Goal: Information Seeking & Learning: Learn about a topic

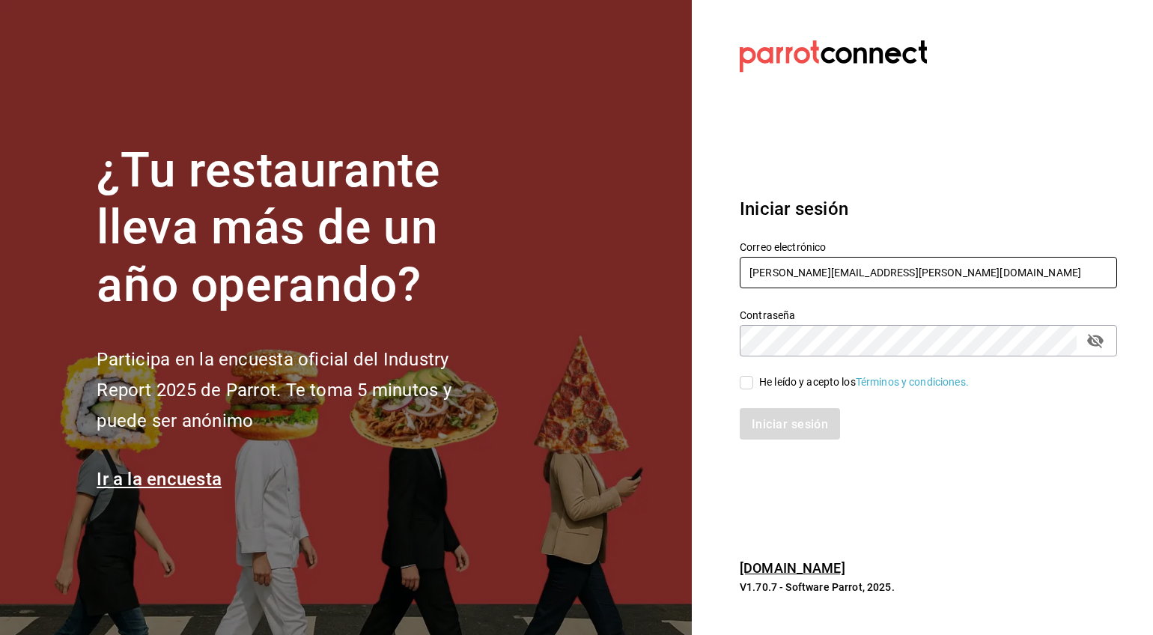
click at [804, 268] on input "[PERSON_NAME][EMAIL_ADDRESS][PERSON_NAME][DOMAIN_NAME]" at bounding box center [928, 272] width 377 height 31
type input "[PERSON_NAME][EMAIL_ADDRESS][PERSON_NAME][DOMAIN_NAME]"
click at [751, 378] on input "He leído y acepto los Términos y condiciones." at bounding box center [746, 382] width 13 height 13
checkbox input "true"
click at [757, 418] on font "Iniciar sesión" at bounding box center [790, 424] width 76 height 14
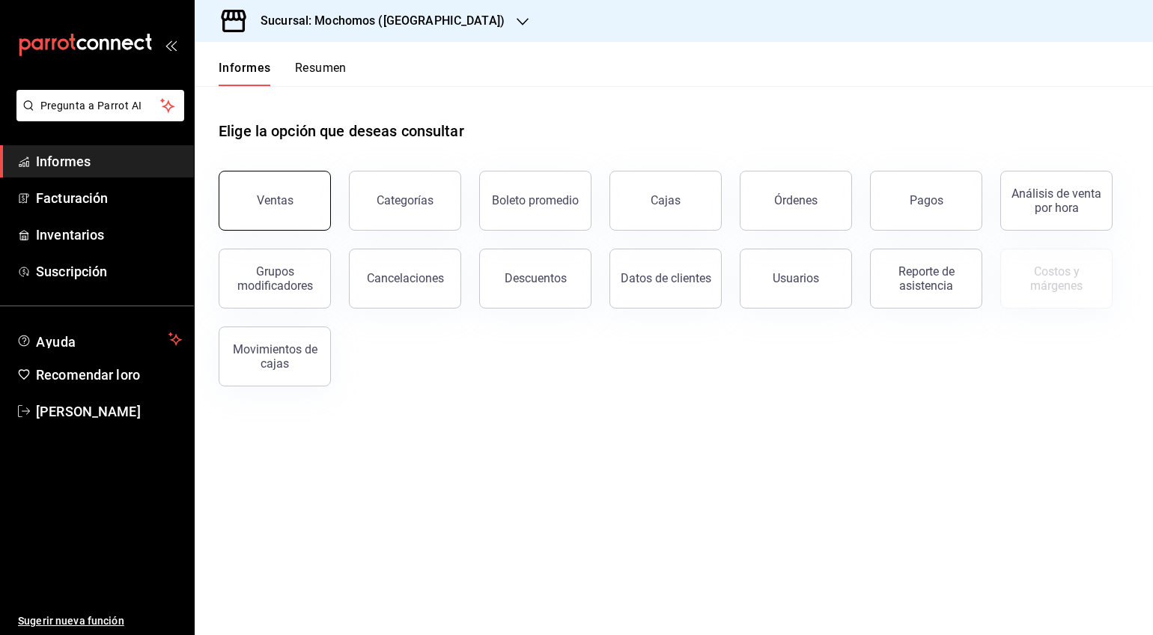
click at [266, 186] on button "Ventas" at bounding box center [275, 201] width 112 height 60
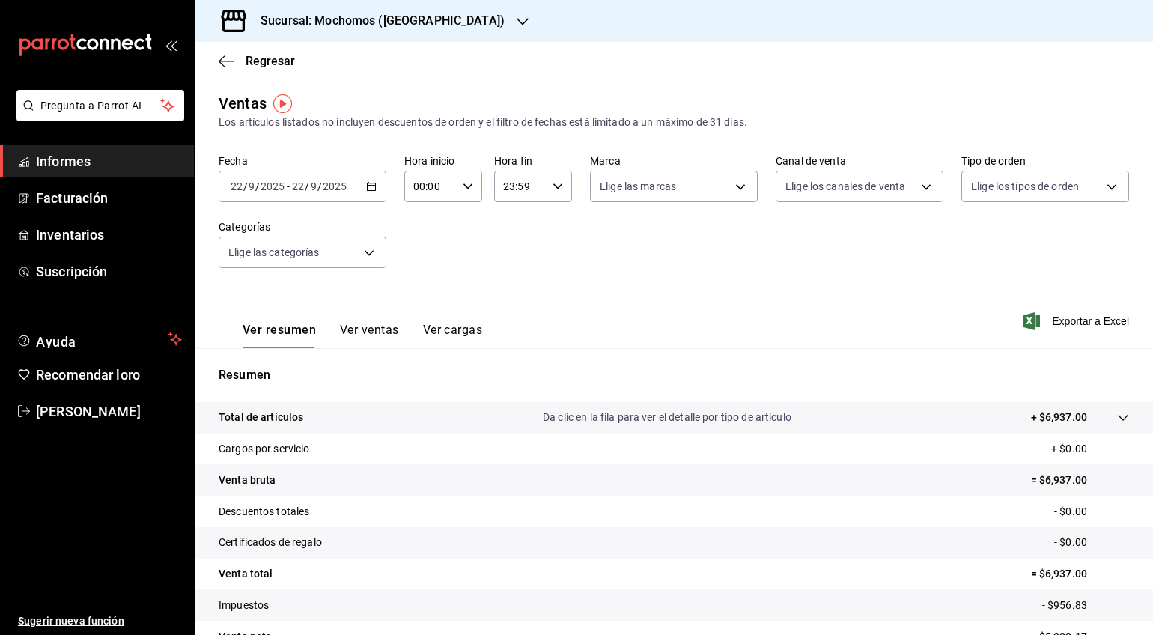
click at [376, 195] on div "[DATE] [DATE] - [DATE] [DATE]" at bounding box center [303, 186] width 168 height 31
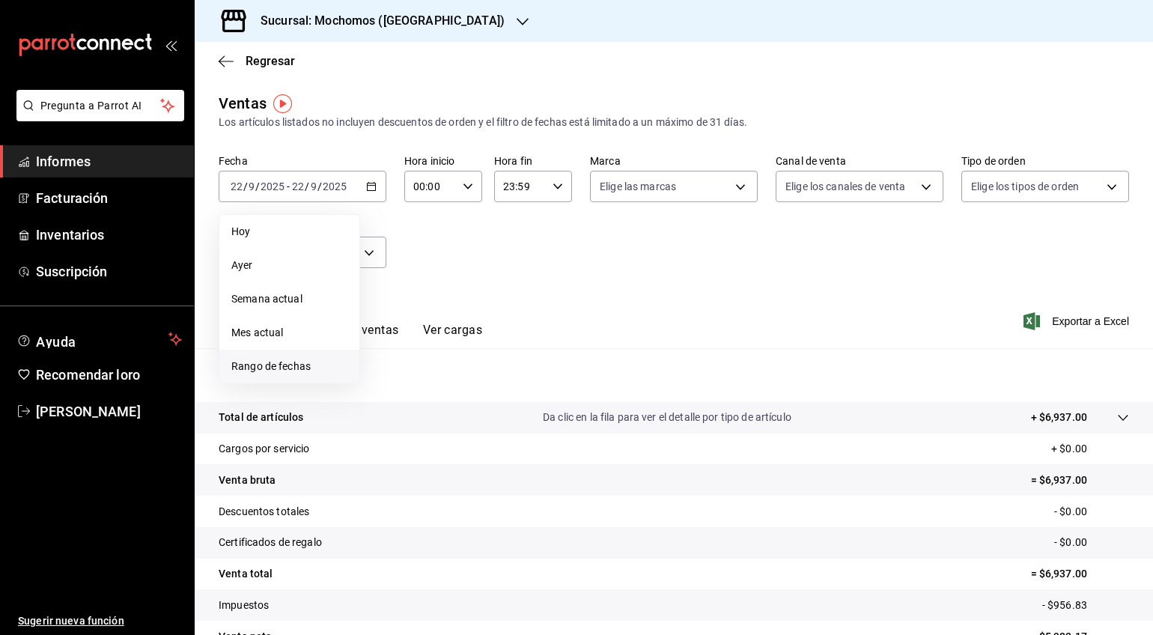
click at [307, 360] on font "Rango de fechas" at bounding box center [270, 366] width 79 height 12
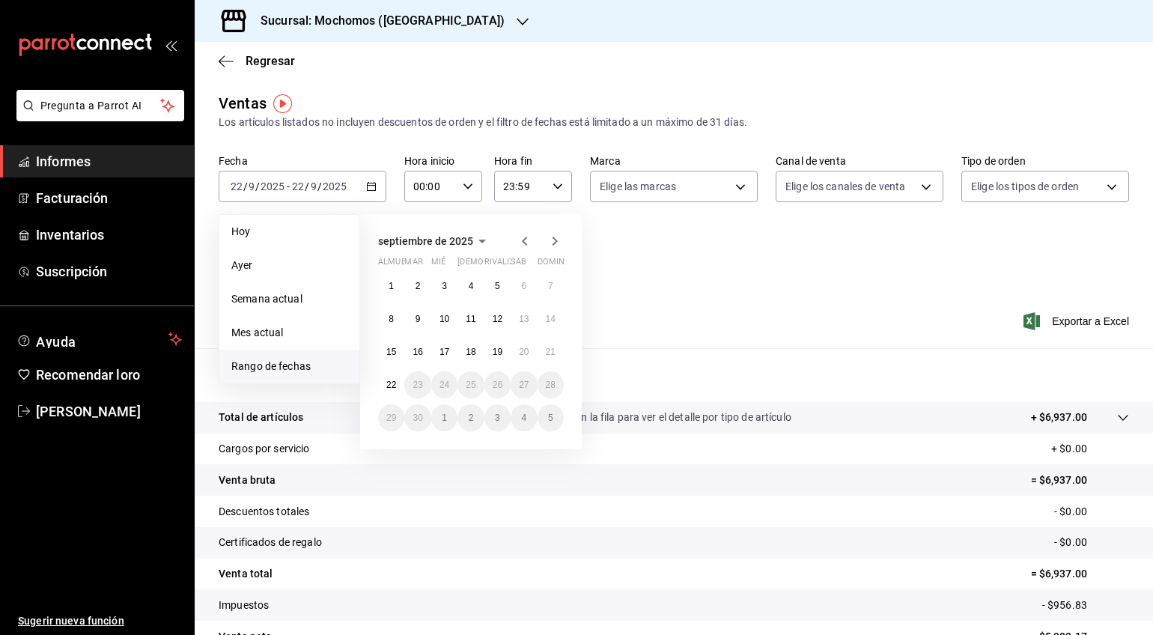
click at [521, 235] on icon "button" at bounding box center [525, 241] width 18 height 18
drag, startPoint x: 388, startPoint y: 415, endPoint x: 397, endPoint y: 415, distance: 9.0
click at [389, 415] on font "25" at bounding box center [391, 417] width 10 height 10
click at [412, 415] on button "26" at bounding box center [417, 417] width 26 height 27
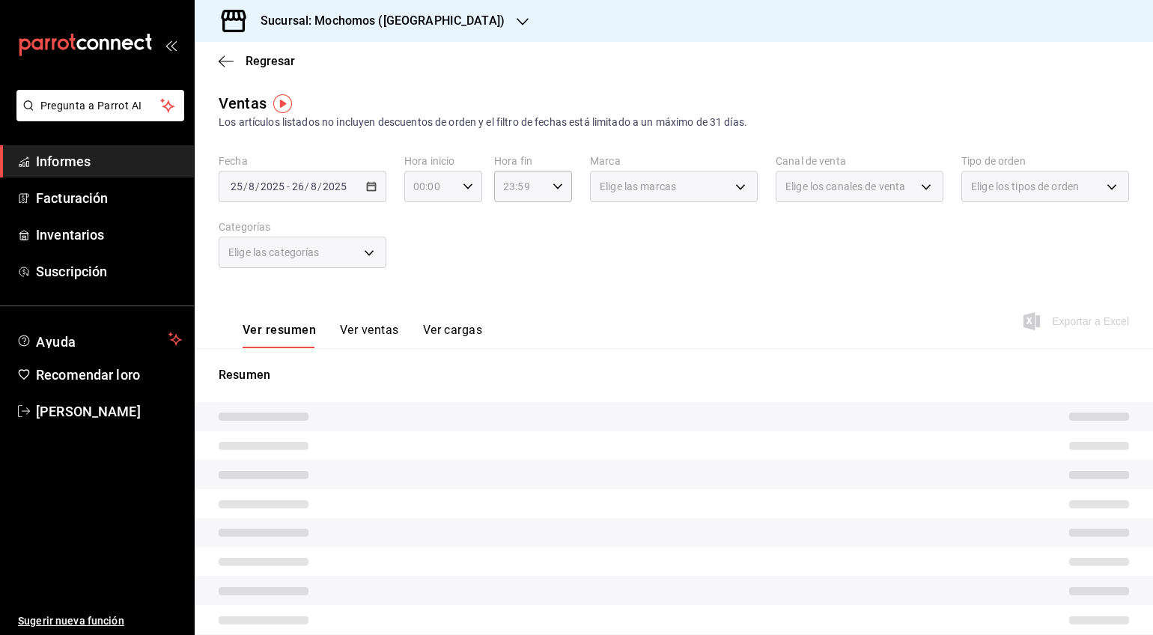
click at [469, 191] on icon "button" at bounding box center [468, 186] width 10 height 10
click at [419, 254] on font "05" at bounding box center [421, 255] width 12 height 12
type input "05:00"
click at [556, 188] on div at bounding box center [576, 317] width 1153 height 635
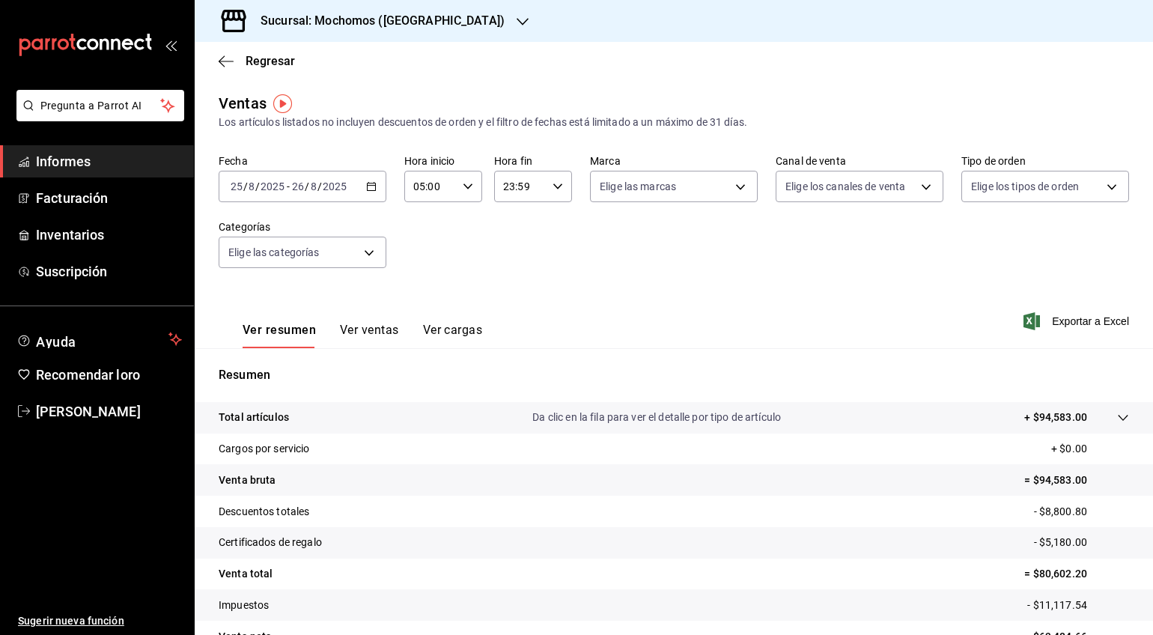
click at [556, 188] on icon "button" at bounding box center [557, 186] width 10 height 10
click at [510, 209] on font "04" at bounding box center [510, 210] width 12 height 12
type input "04:59"
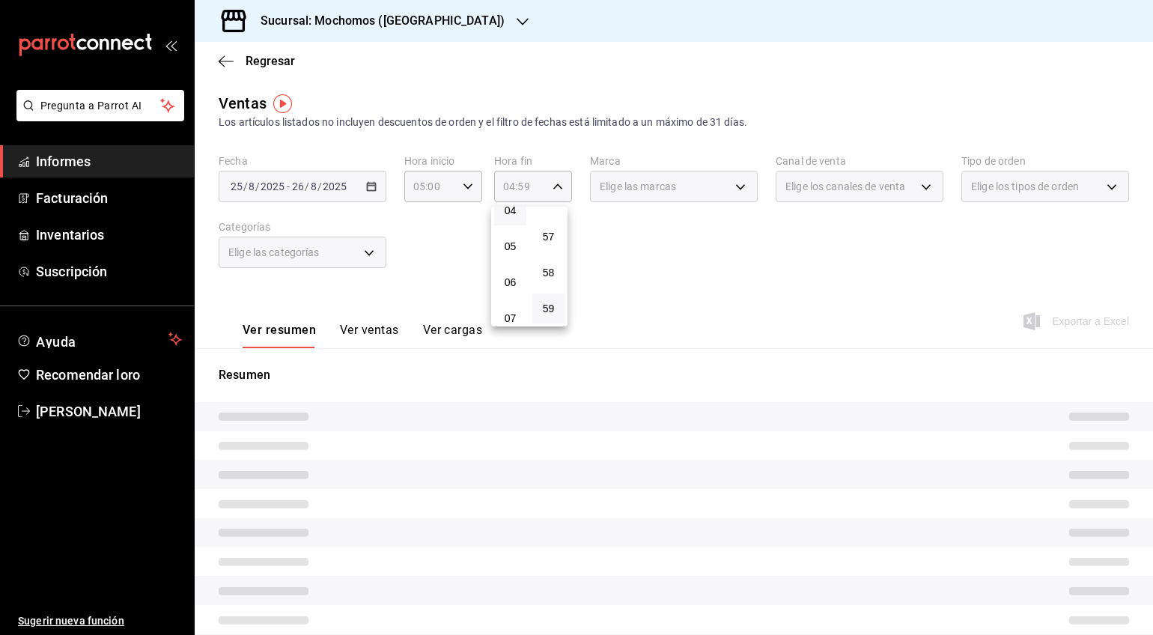
click at [703, 283] on div at bounding box center [576, 317] width 1153 height 635
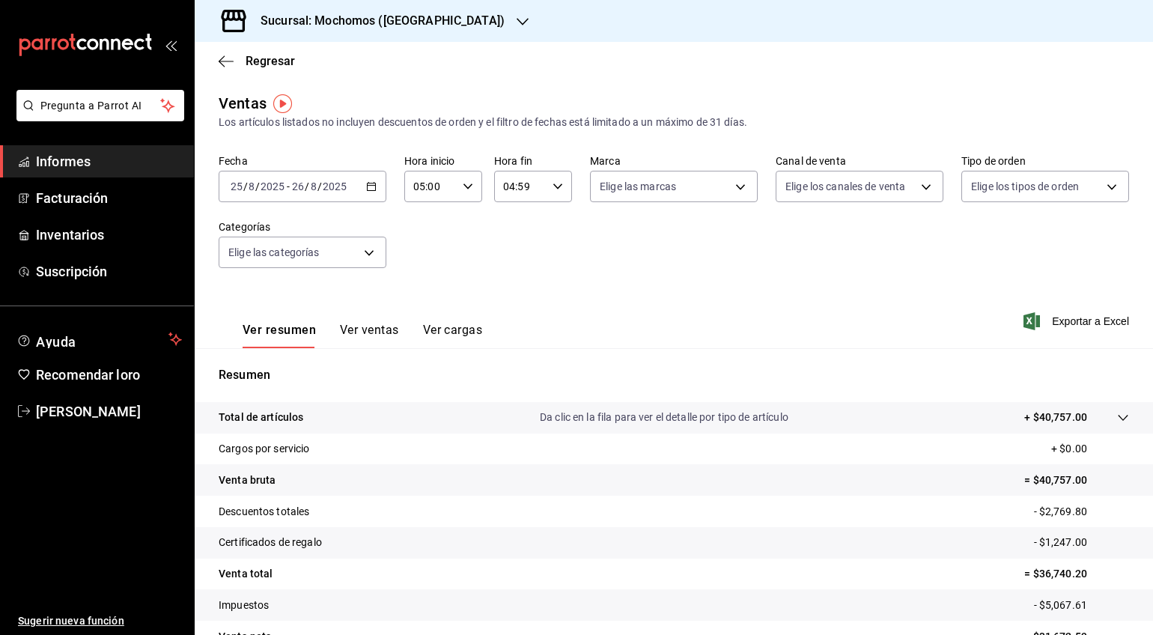
click at [1117, 420] on icon at bounding box center [1123, 418] width 12 height 12
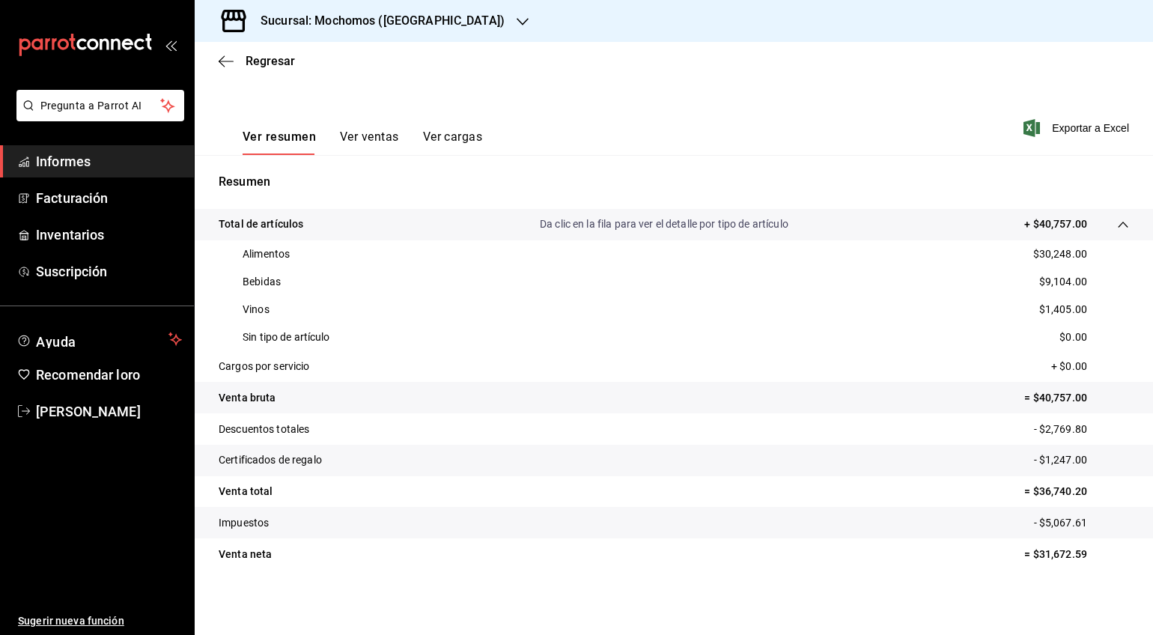
scroll to position [194, 0]
click at [1119, 217] on tr "Total de artículos Da clic en la fila para ver el detalle por tipo de artículo …" at bounding box center [674, 223] width 958 height 31
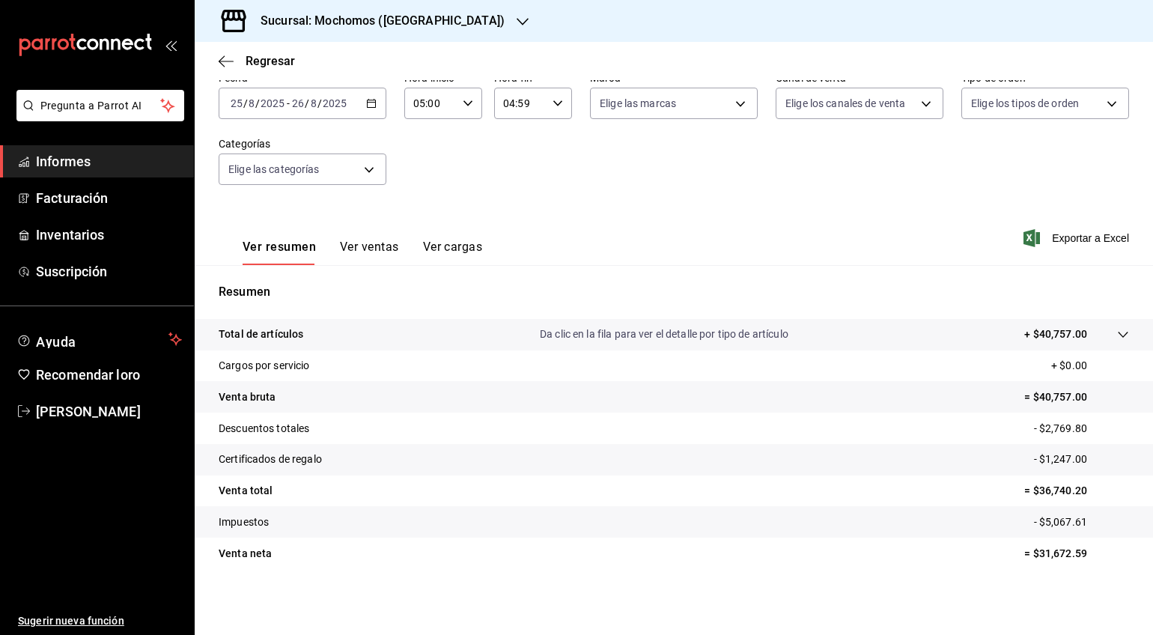
scroll to position [83, 0]
click at [391, 12] on h3 "Sucursal: Mochomos ([GEOGRAPHIC_DATA])" at bounding box center [377, 21] width 256 height 18
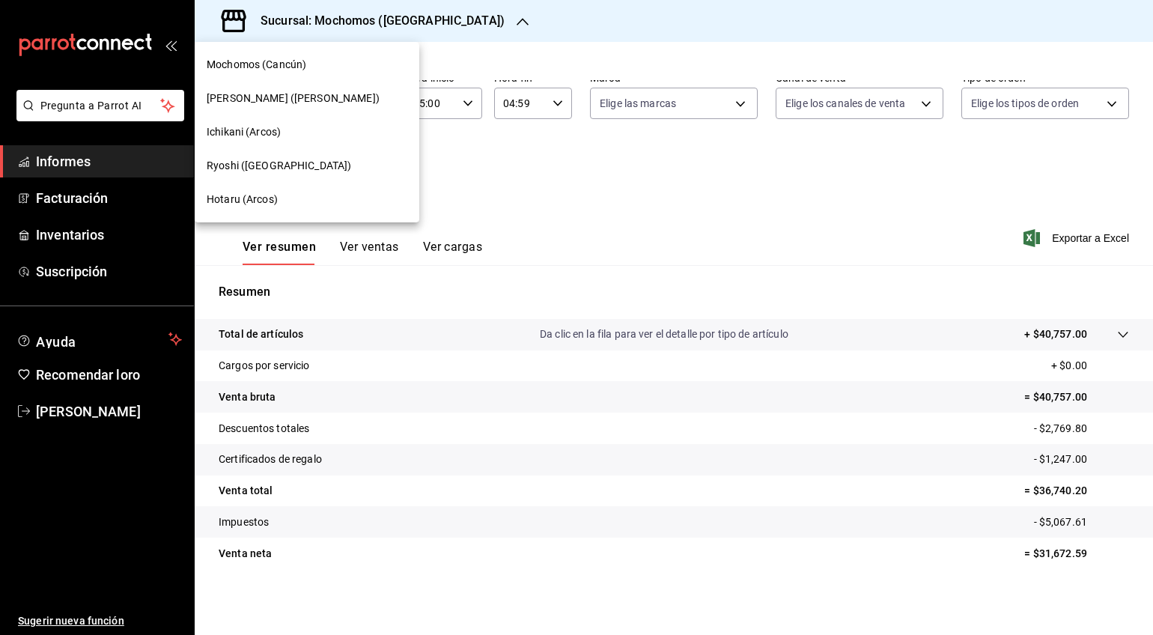
click at [231, 164] on font "Ryoshi ([GEOGRAPHIC_DATA])" at bounding box center [279, 165] width 144 height 12
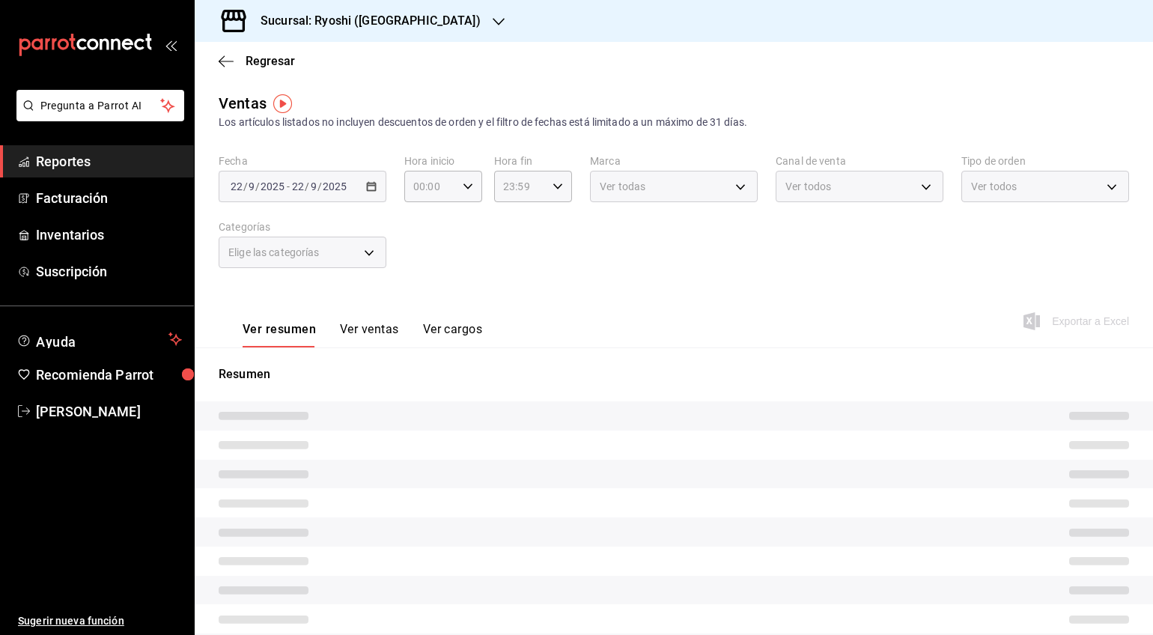
type input "05:00"
type input "04:59"
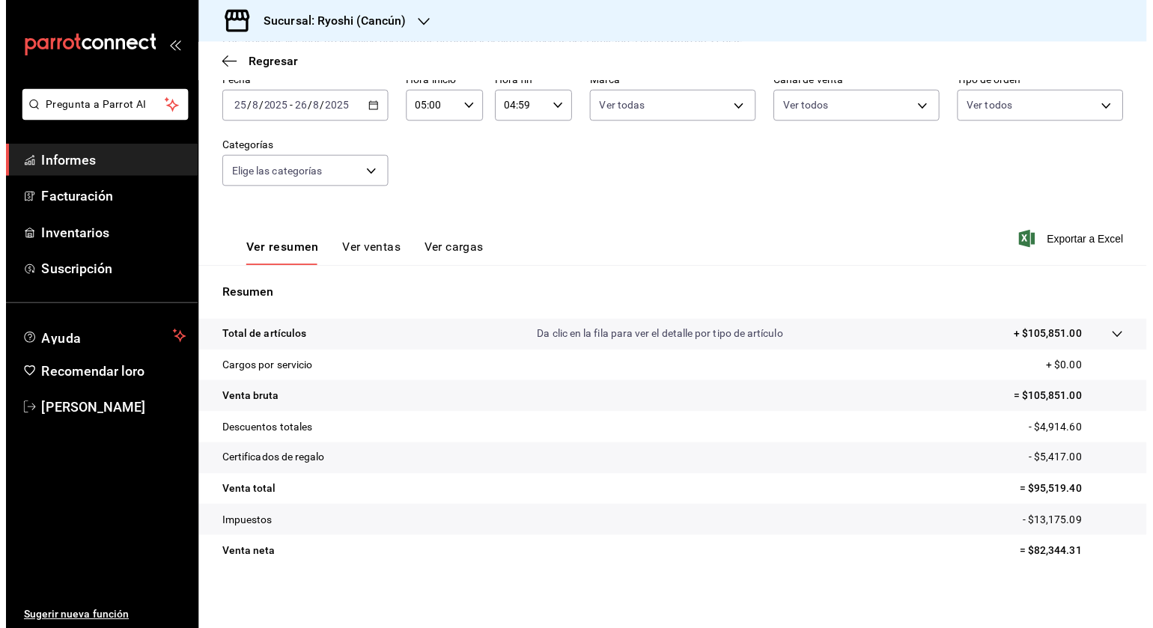
scroll to position [83, 0]
